Goal: Check status: Check status

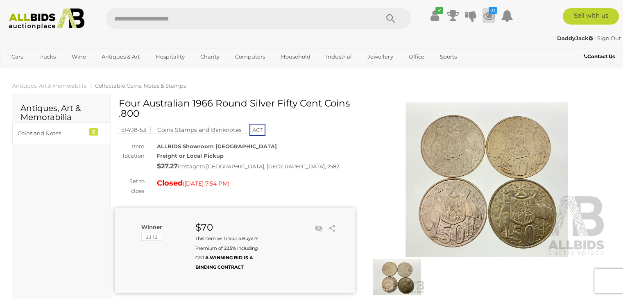
click at [491, 17] on icon at bounding box center [489, 15] width 12 height 15
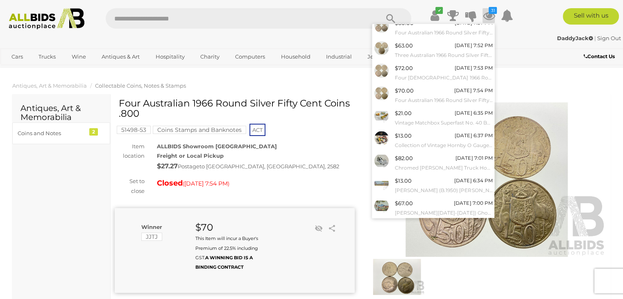
scroll to position [67, 0]
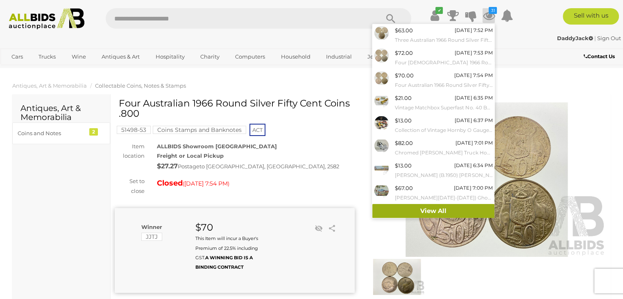
click at [434, 206] on link "View All" at bounding box center [434, 211] width 122 height 14
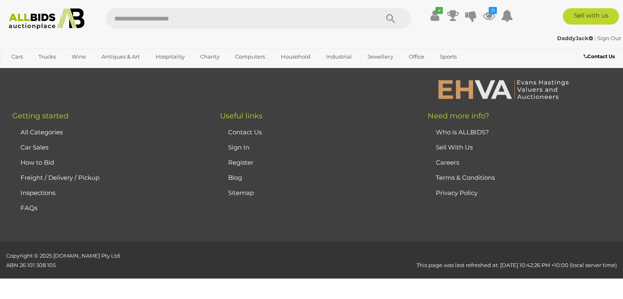
scroll to position [6576, 0]
